Goal: Entertainment & Leisure: Consume media (video, audio)

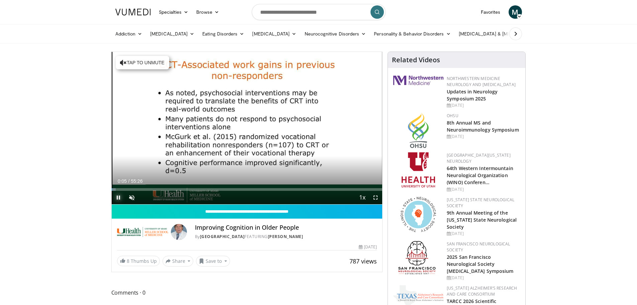
click at [118, 198] on span "Video Player" at bounding box center [118, 197] width 13 height 13
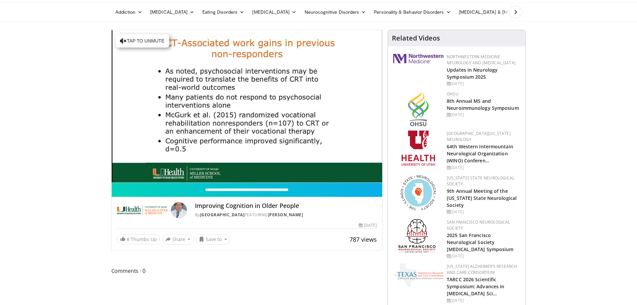
scroll to position [33, 0]
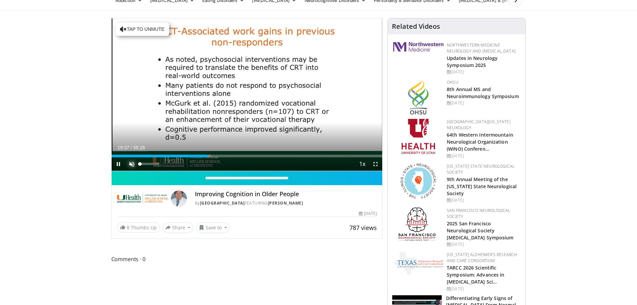
click at [132, 165] on span "Video Player" at bounding box center [131, 163] width 13 height 13
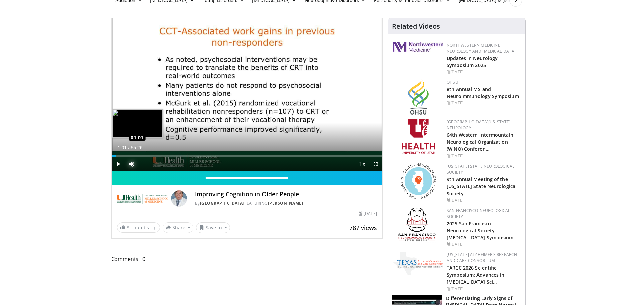
drag, startPoint x: 208, startPoint y: 155, endPoint x: 116, endPoint y: 154, distance: 91.3
click at [116, 155] on div "Loaded : 0.00% 01:09 01:01" at bounding box center [247, 156] width 271 height 3
drag, startPoint x: 116, startPoint y: 155, endPoint x: 112, endPoint y: 155, distance: 3.7
click at [112, 155] on div "Loaded : 1.19% 00:12 00:12" at bounding box center [247, 156] width 271 height 3
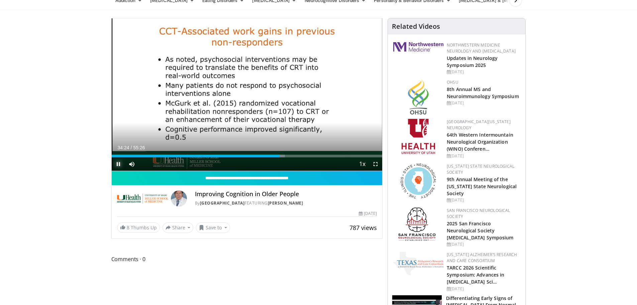
click at [121, 162] on span "Video Player" at bounding box center [118, 163] width 13 height 13
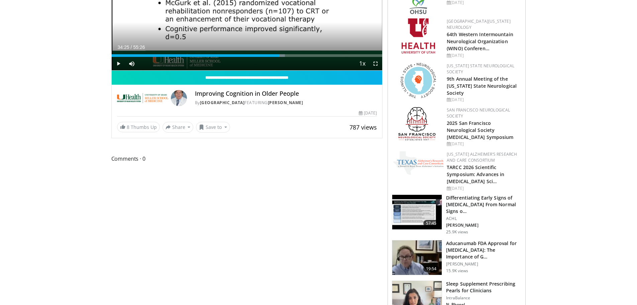
scroll to position [167, 0]
